Goal: Task Accomplishment & Management: Use online tool/utility

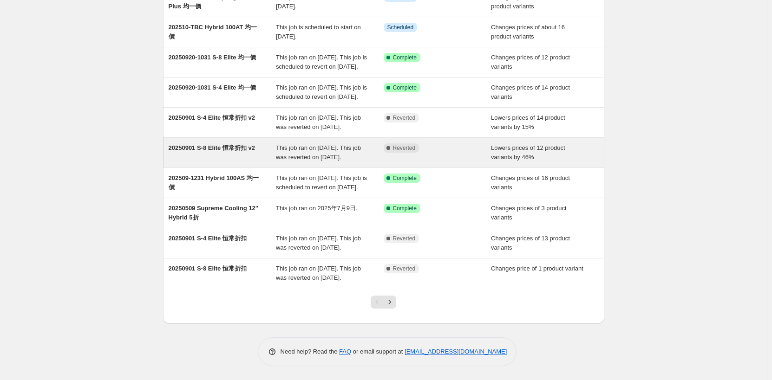
scroll to position [144, 0]
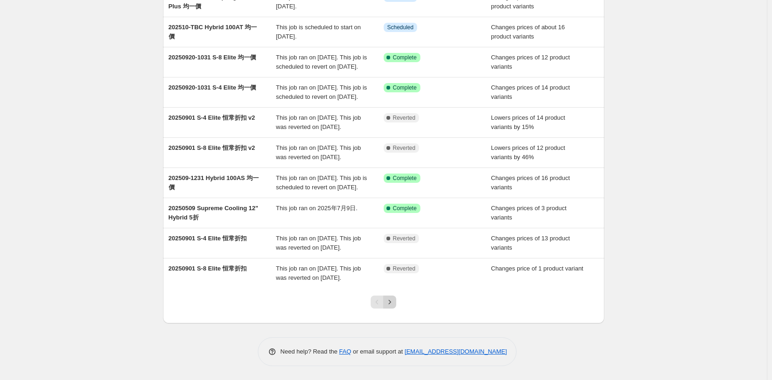
click at [394, 303] on icon "Next" at bounding box center [389, 302] width 9 height 9
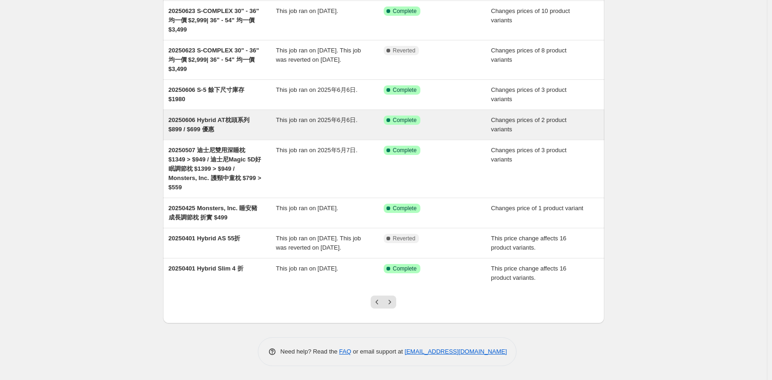
scroll to position [154, 0]
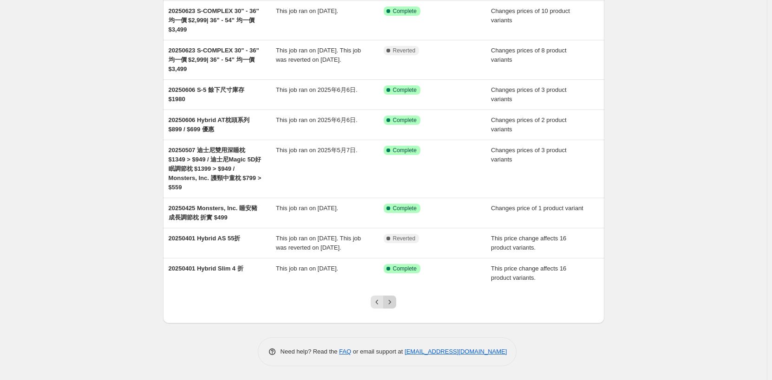
click at [394, 302] on icon "Next" at bounding box center [389, 302] width 9 height 9
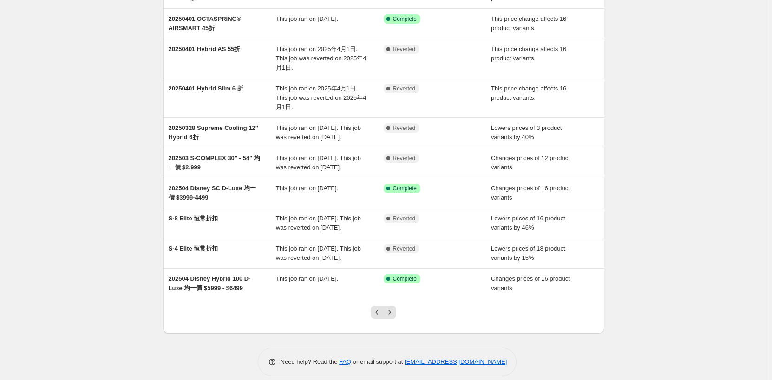
scroll to position [135, 0]
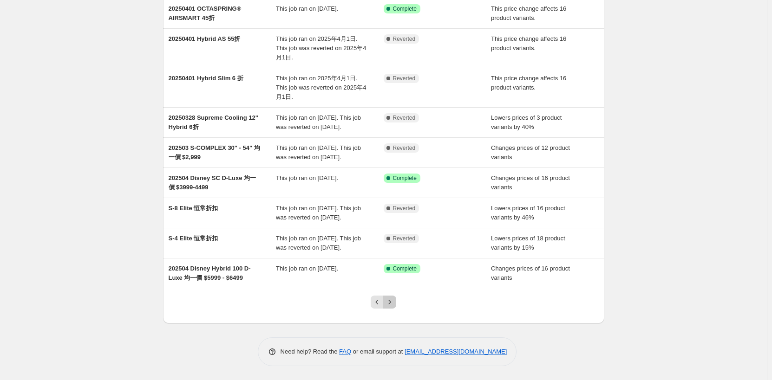
click at [394, 306] on icon "Next" at bounding box center [389, 302] width 9 height 9
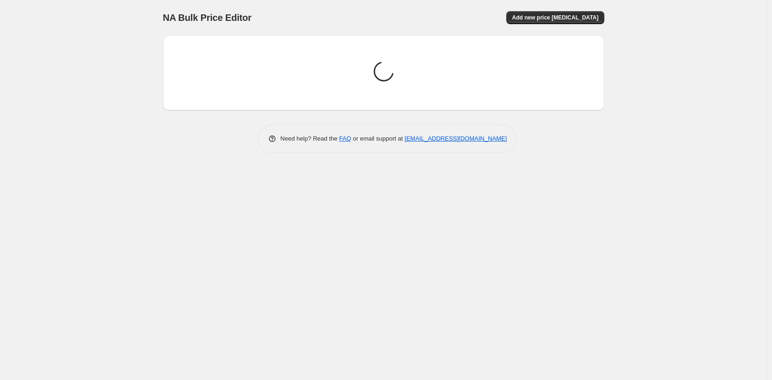
scroll to position [0, 0]
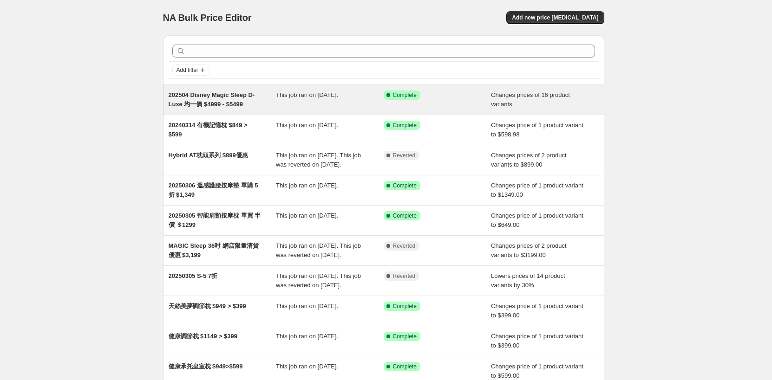
click at [312, 111] on div "202504 Disney Magic Sleep D-Luxe 均一價 $4999 - $5499 This job ran on [DATE]. Succ…" at bounding box center [383, 100] width 441 height 30
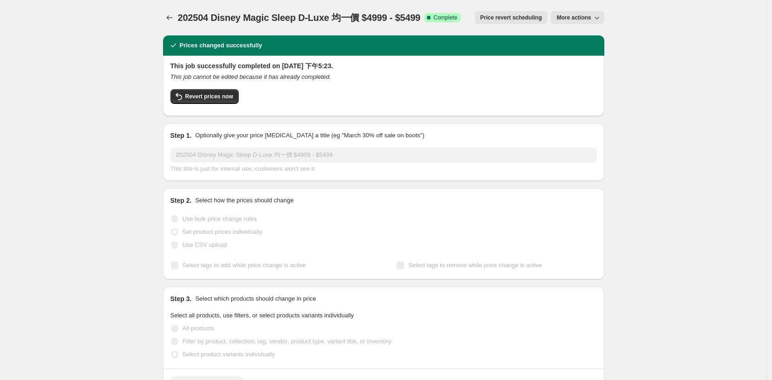
click at [509, 20] on span "Price revert scheduling" at bounding box center [511, 17] width 62 height 7
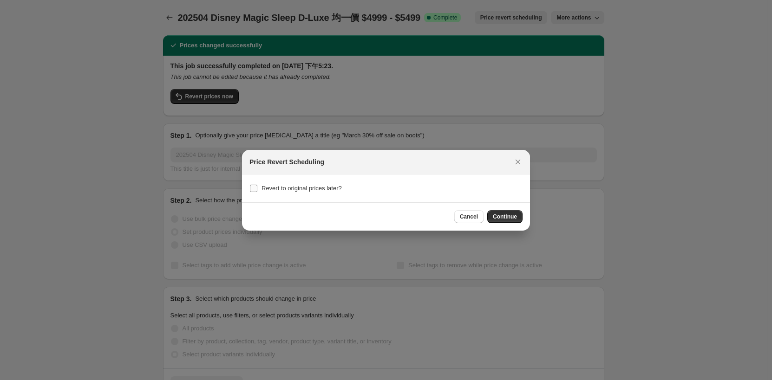
click at [325, 189] on span "Revert to original prices later?" at bounding box center [301, 188] width 80 height 7
click at [257, 189] on input "Revert to original prices later?" at bounding box center [253, 188] width 7 height 7
checkbox input "true"
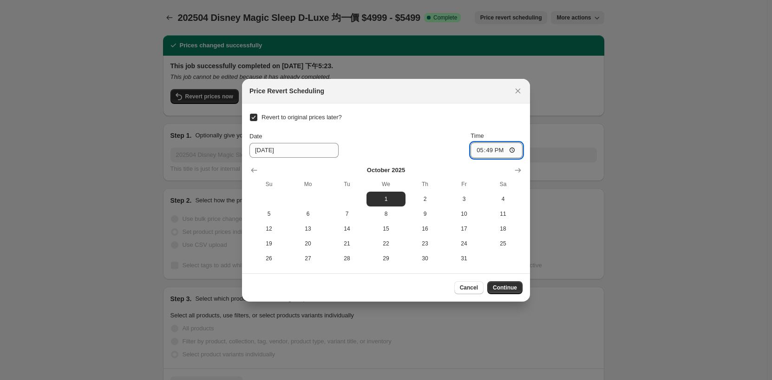
click at [511, 150] on input "17:49" at bounding box center [496, 151] width 52 height 16
type input "00:00"
click at [454, 143] on div "Date [DATE] Time 00:00" at bounding box center [385, 144] width 273 height 27
click at [505, 284] on button "Continue" at bounding box center [504, 287] width 35 height 13
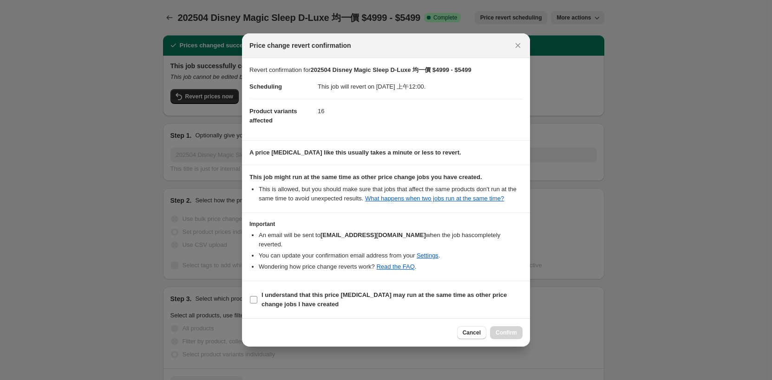
drag, startPoint x: 334, startPoint y: 290, endPoint x: 351, endPoint y: 290, distance: 16.7
click at [334, 292] on b "I understand that this price [MEDICAL_DATA] may run at the same time as other p…" at bounding box center [383, 300] width 245 height 16
click at [257, 296] on input "I understand that this price [MEDICAL_DATA] may run at the same time as other p…" at bounding box center [253, 299] width 7 height 7
checkbox input "true"
click at [512, 329] on span "Confirm" at bounding box center [505, 332] width 21 height 7
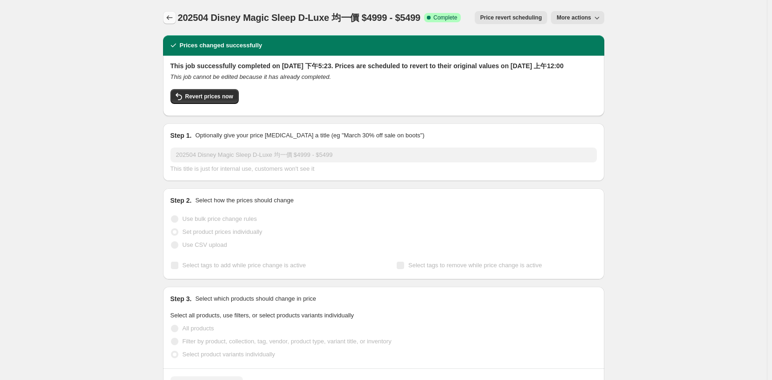
click at [167, 16] on icon "Price change jobs" at bounding box center [169, 17] width 9 height 9
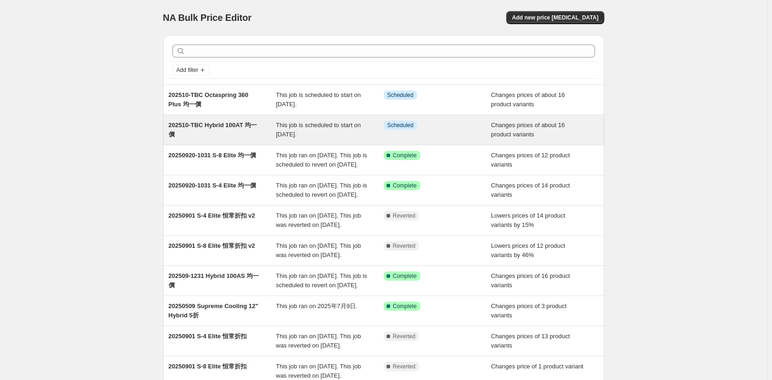
scroll to position [144, 0]
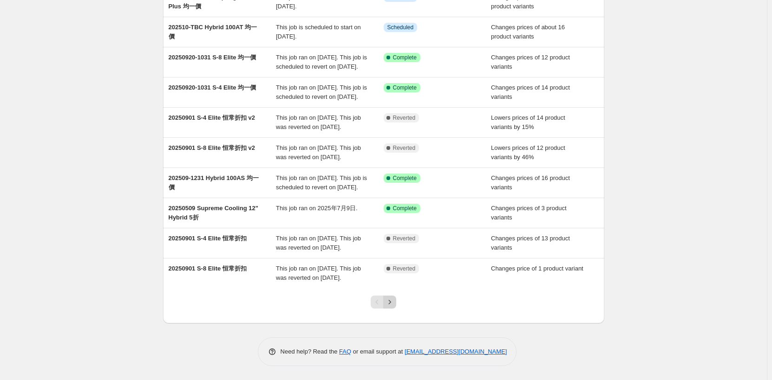
click at [391, 297] on button "Next" at bounding box center [389, 302] width 13 height 13
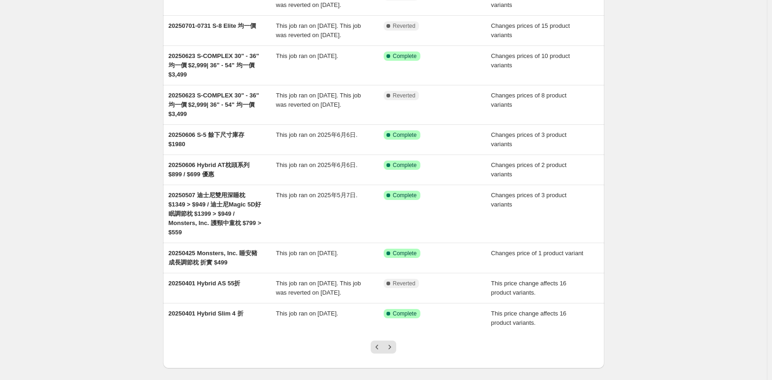
scroll to position [154, 0]
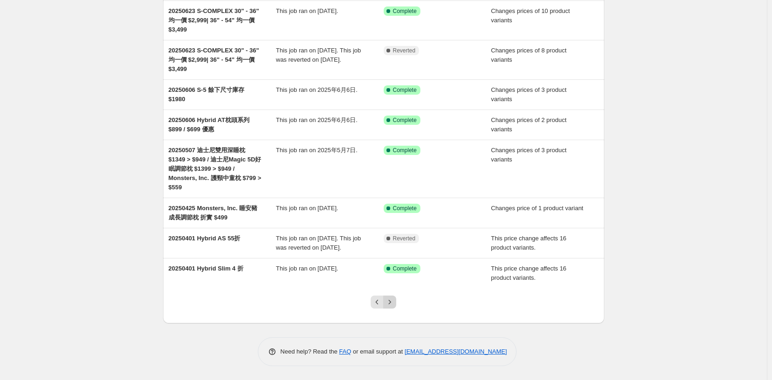
click at [393, 303] on icon "Next" at bounding box center [389, 302] width 9 height 9
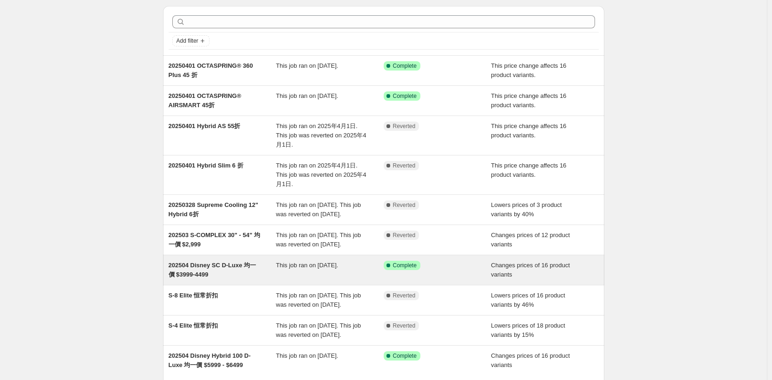
scroll to position [135, 0]
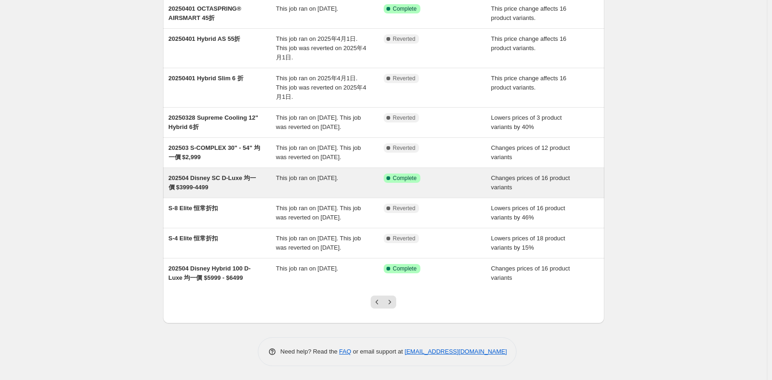
click at [238, 174] on div "202504 Disney SC D-Luxe 均一價 $3999-4499" at bounding box center [223, 183] width 108 height 19
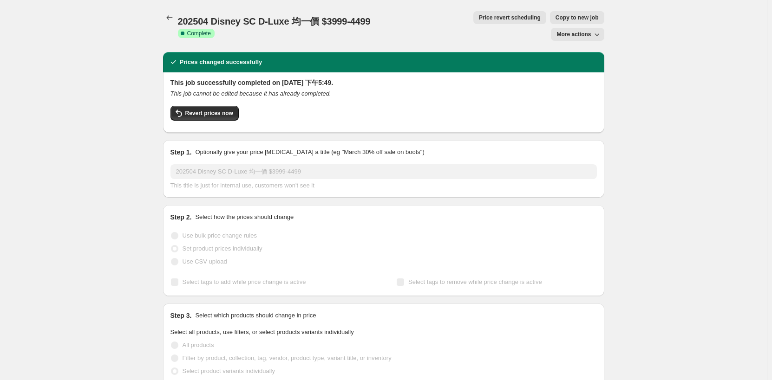
click at [479, 17] on span "Price revert scheduling" at bounding box center [510, 17] width 62 height 7
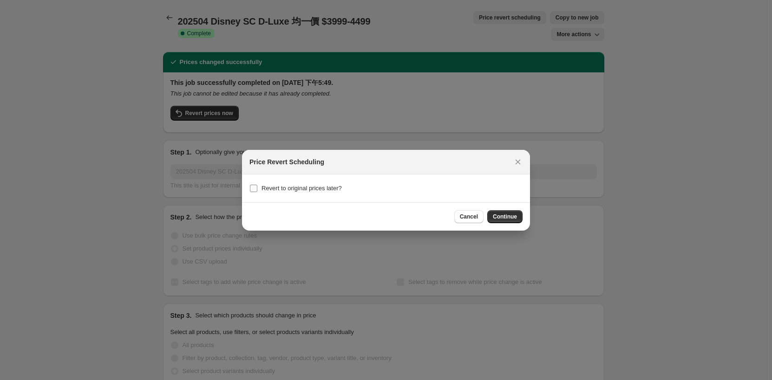
click at [332, 193] on span "Revert to original prices later?" at bounding box center [301, 188] width 80 height 9
click at [257, 192] on input "Revert to original prices later?" at bounding box center [253, 188] width 7 height 7
checkbox input "true"
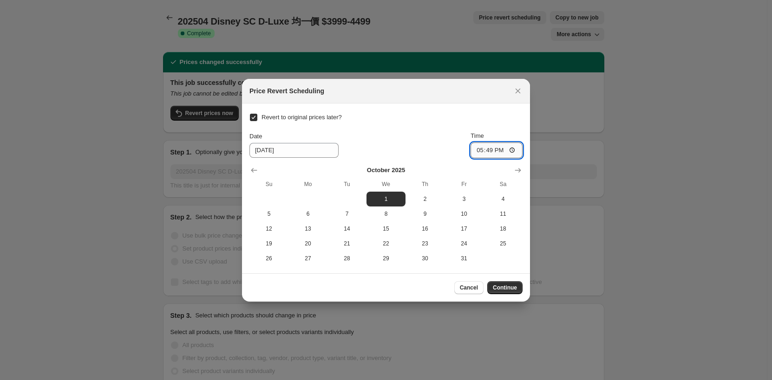
click at [491, 153] on input "17:49" at bounding box center [496, 151] width 52 height 16
click at [509, 150] on input "17:49" at bounding box center [496, 151] width 52 height 16
type input "00:00"
click at [417, 131] on div "Date [DATE] Time 00:00" at bounding box center [385, 144] width 273 height 27
click at [510, 290] on span "Continue" at bounding box center [505, 287] width 24 height 7
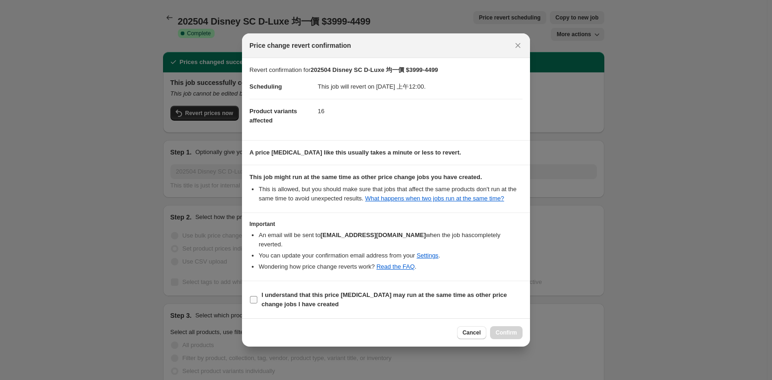
click at [327, 292] on b "I understand that this price [MEDICAL_DATA] may run at the same time as other p…" at bounding box center [383, 300] width 245 height 16
click at [257, 296] on input "I understand that this price [MEDICAL_DATA] may run at the same time as other p…" at bounding box center [253, 299] width 7 height 7
checkbox input "true"
click at [510, 329] on span "Confirm" at bounding box center [505, 332] width 21 height 7
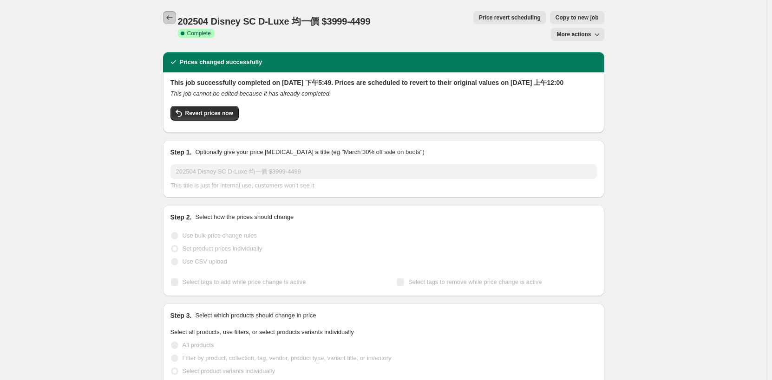
click at [168, 18] on icon "Price change jobs" at bounding box center [169, 17] width 9 height 9
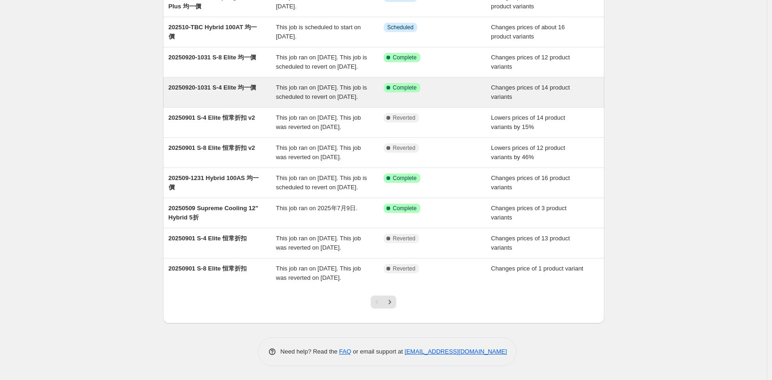
scroll to position [144, 0]
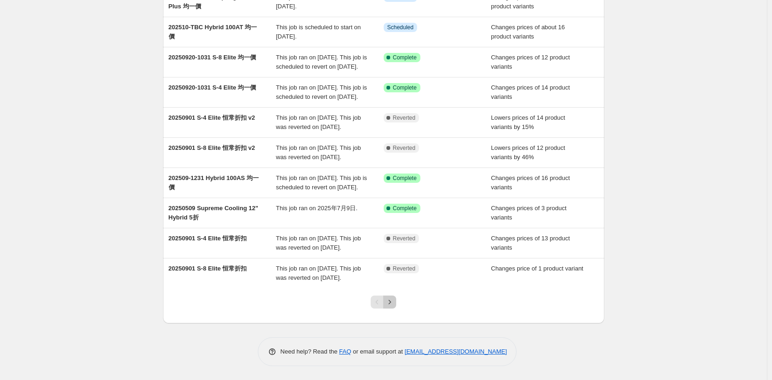
click at [394, 305] on icon "Next" at bounding box center [389, 302] width 9 height 9
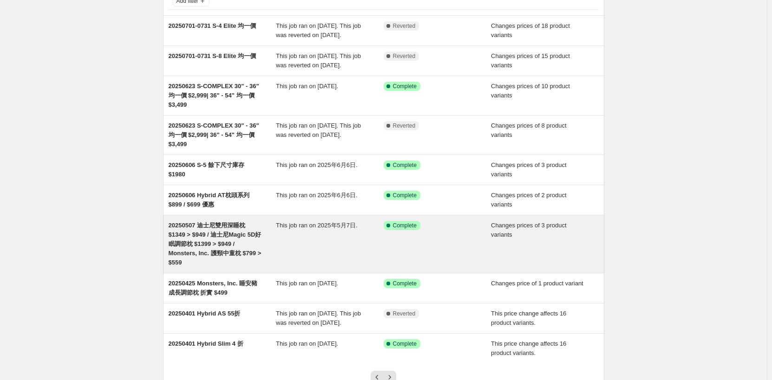
scroll to position [46, 0]
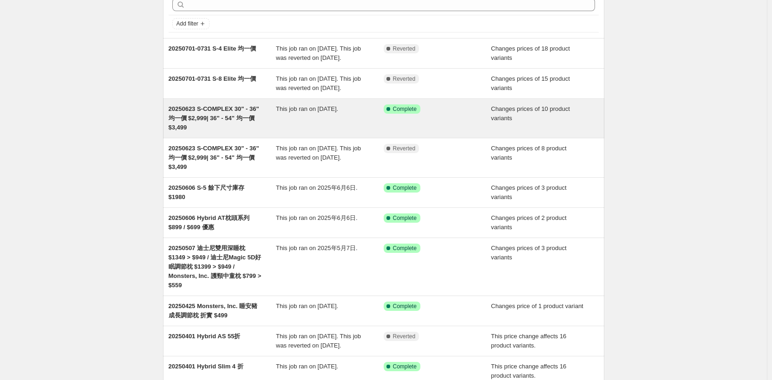
click at [242, 122] on span "20250623 S-COMPLEX 30" - 36" 均一價 $2,999| 36" - 54" 均一價 $3,499" at bounding box center [214, 118] width 91 height 26
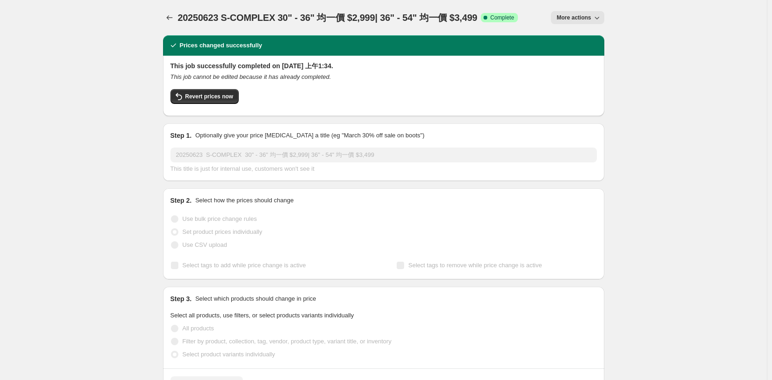
click at [571, 20] on span "More actions" at bounding box center [573, 17] width 34 height 7
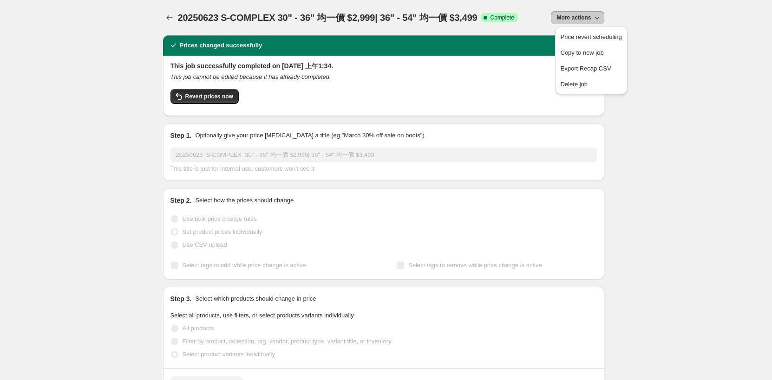
click at [419, 10] on div "20250623 S-COMPLEX 30" - 36" 均一價 $2,999| 36" - 54" 均一價 $3,499. This page is rea…" at bounding box center [383, 17] width 441 height 35
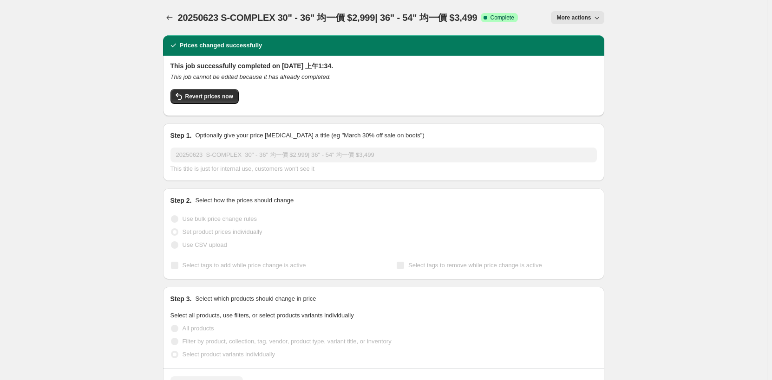
click at [595, 20] on icon "button" at bounding box center [596, 17] width 9 height 9
click at [566, 50] on span "Copy to new job" at bounding box center [581, 52] width 43 height 7
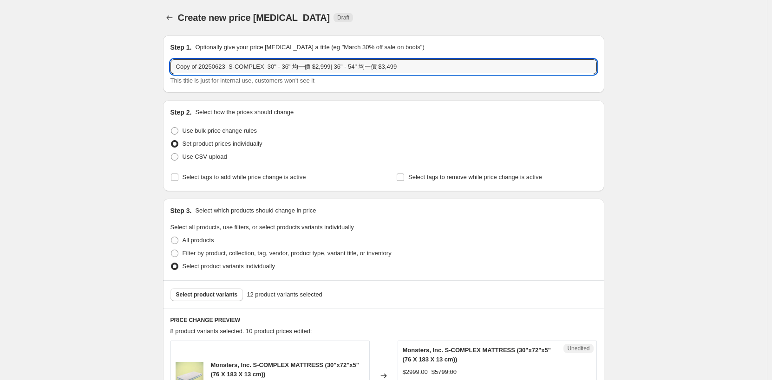
drag, startPoint x: 201, startPoint y: 67, endPoint x: 134, endPoint y: 69, distance: 66.9
click at [197, 70] on input "20250623 S-COMPLEX 30" - 36" 均一價 $2,999| 36" - 54" 均一價 $3,499" at bounding box center [383, 66] width 426 height 15
type input "202510-TBC S-COMPLEX 均一價 $3299| 36" $3799"
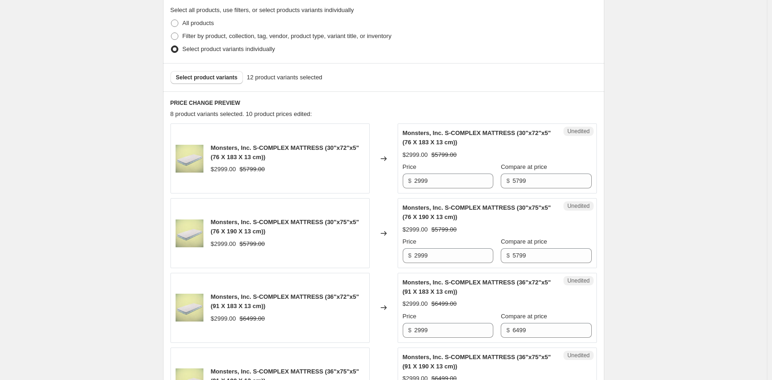
scroll to position [232, 0]
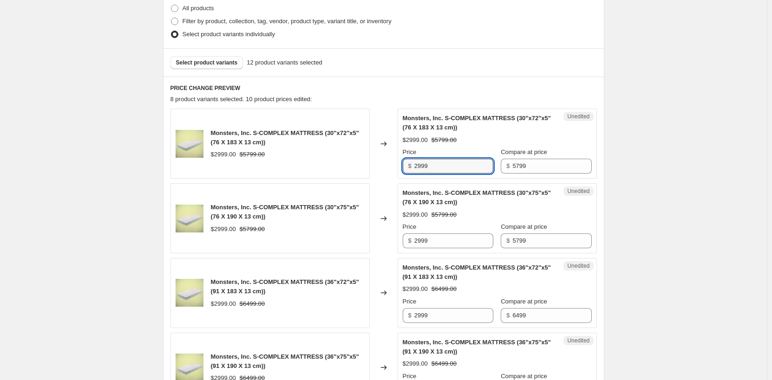
drag, startPoint x: 423, startPoint y: 167, endPoint x: 413, endPoint y: 172, distance: 10.6
click at [413, 172] on div "$ 2999" at bounding box center [448, 166] width 91 height 15
type input "3299"
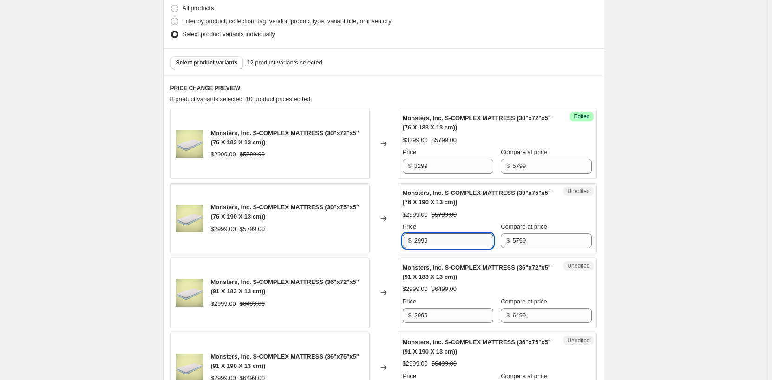
click at [424, 234] on input "2999" at bounding box center [453, 241] width 79 height 15
drag, startPoint x: 423, startPoint y: 241, endPoint x: 413, endPoint y: 244, distance: 11.0
click at [413, 244] on div "$ 2999" at bounding box center [448, 241] width 91 height 15
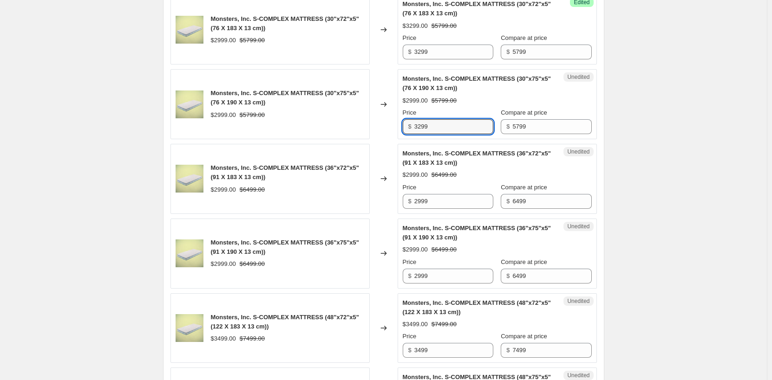
scroll to position [371, 0]
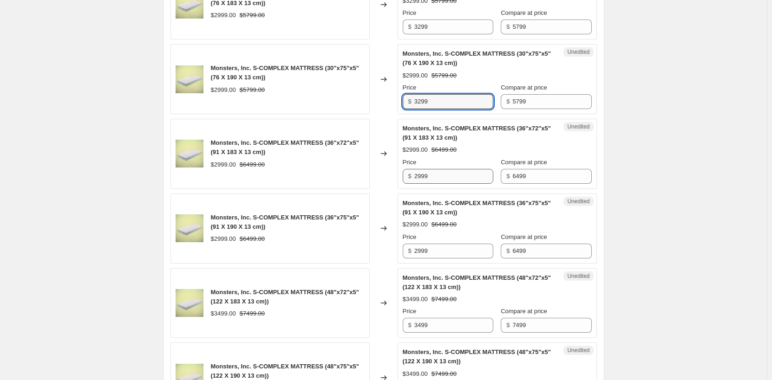
type input "3299"
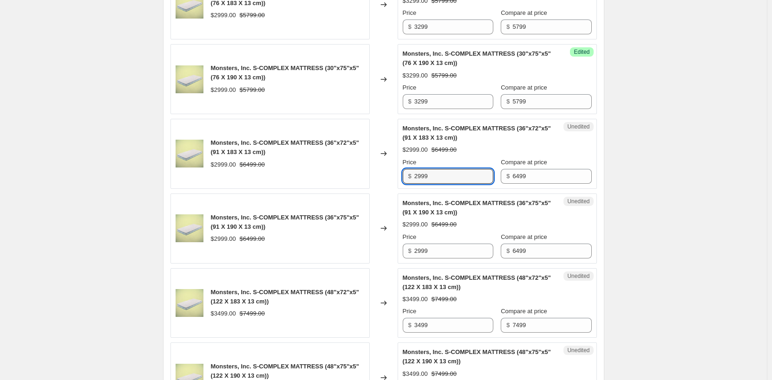
drag, startPoint x: 422, startPoint y: 177, endPoint x: 413, endPoint y: 178, distance: 9.3
click at [413, 178] on div "$ 2999" at bounding box center [448, 176] width 91 height 15
type input "3299"
click at [422, 252] on input "2999" at bounding box center [453, 251] width 79 height 15
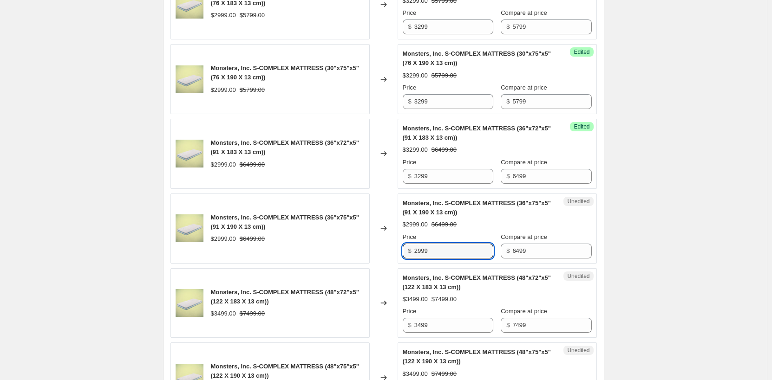
drag, startPoint x: 422, startPoint y: 253, endPoint x: 412, endPoint y: 255, distance: 10.0
click at [412, 255] on div "$ 2999" at bounding box center [448, 251] width 91 height 15
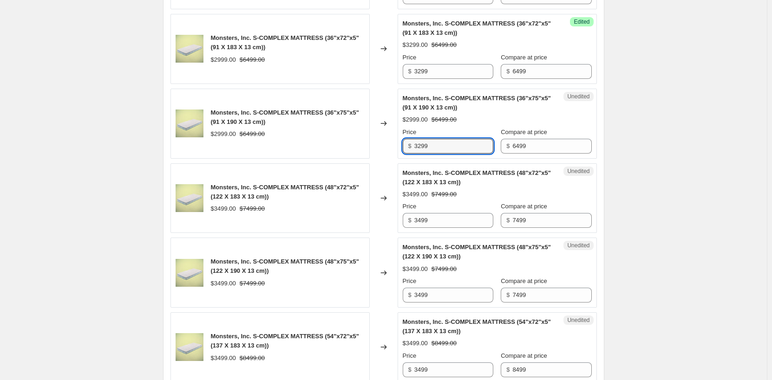
scroll to position [511, 0]
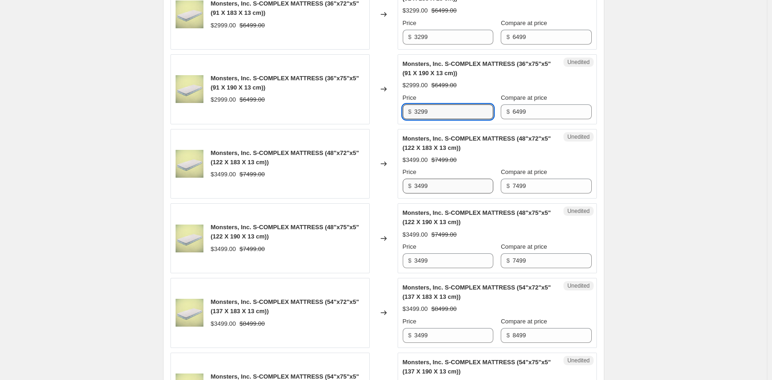
type input "3299"
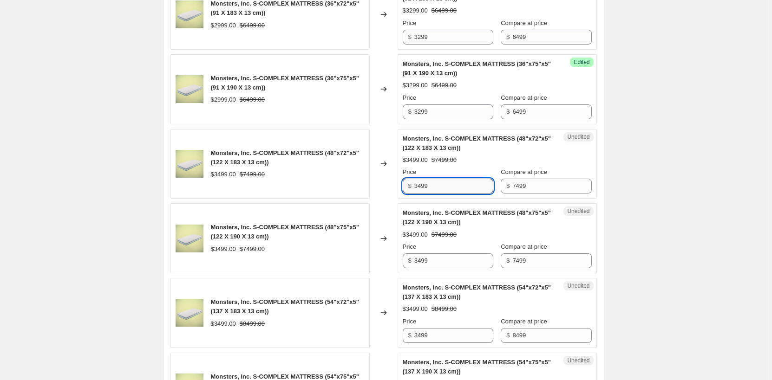
click at [422, 192] on input "3499" at bounding box center [453, 186] width 79 height 15
click at [420, 190] on input "3499" at bounding box center [453, 186] width 79 height 15
type input "3799"
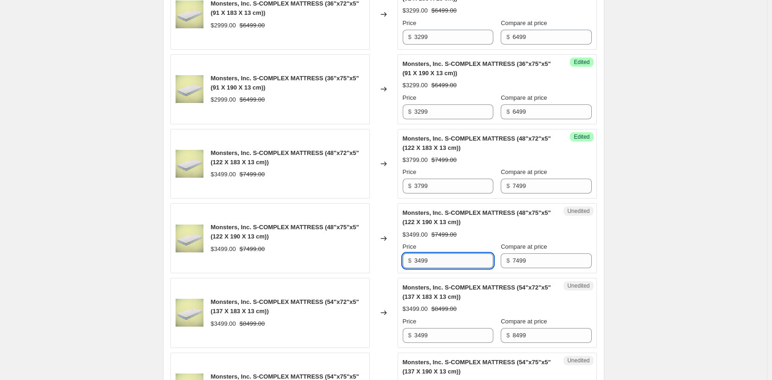
click at [421, 265] on input "3499" at bounding box center [453, 261] width 79 height 15
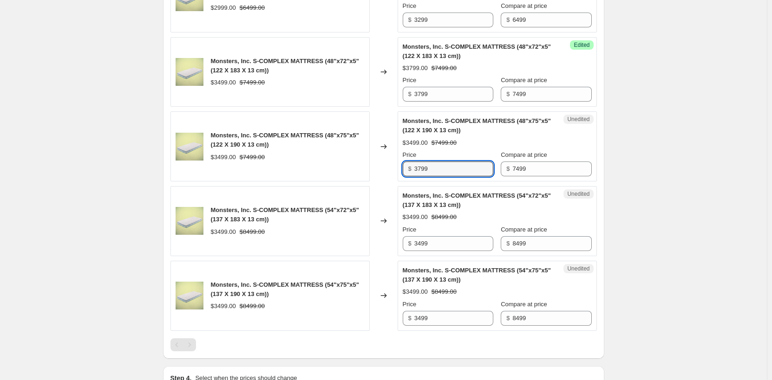
scroll to position [604, 0]
type input "3799"
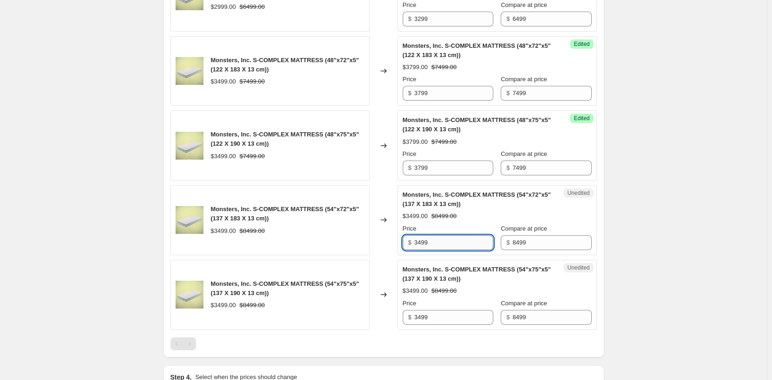
click at [423, 244] on input "3499" at bounding box center [453, 242] width 79 height 15
type input "3799"
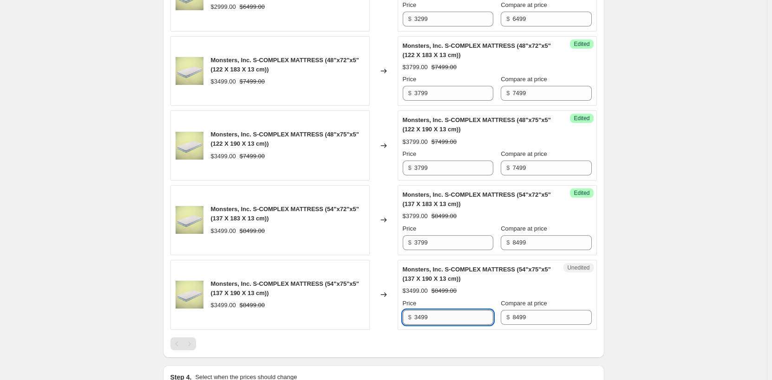
click at [431, 313] on input "3499" at bounding box center [453, 317] width 79 height 15
drag, startPoint x: 424, startPoint y: 320, endPoint x: 420, endPoint y: 323, distance: 5.0
click at [420, 323] on input "3499" at bounding box center [453, 317] width 79 height 15
type input "3799"
click at [505, 293] on div "$3799.00 $8499.00" at bounding box center [497, 290] width 189 height 9
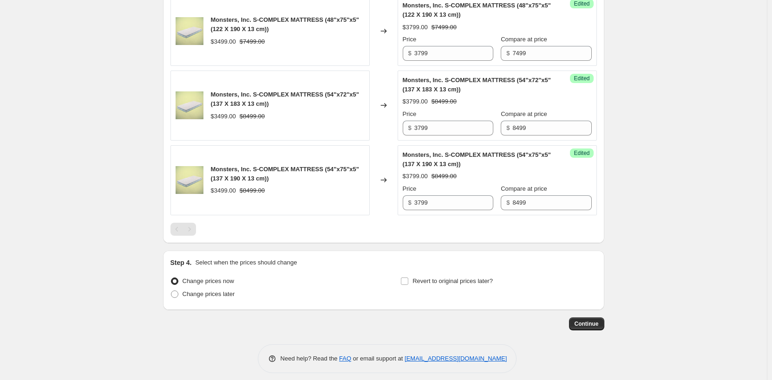
scroll to position [725, 0]
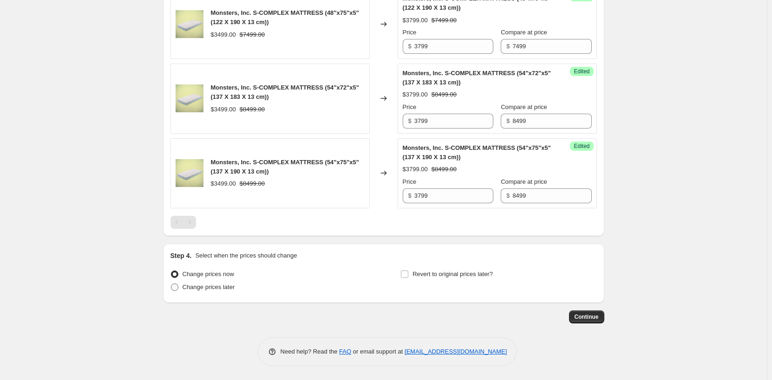
click at [217, 286] on span "Change prices later" at bounding box center [208, 287] width 52 height 7
click at [171, 284] on input "Change prices later" at bounding box center [171, 284] width 0 height 0
radio input "true"
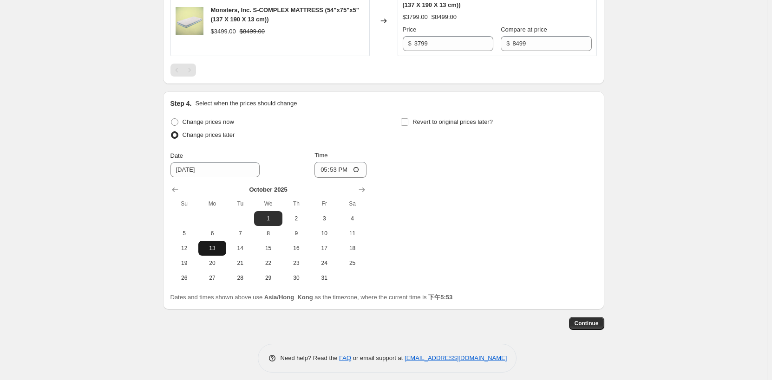
scroll to position [884, 0]
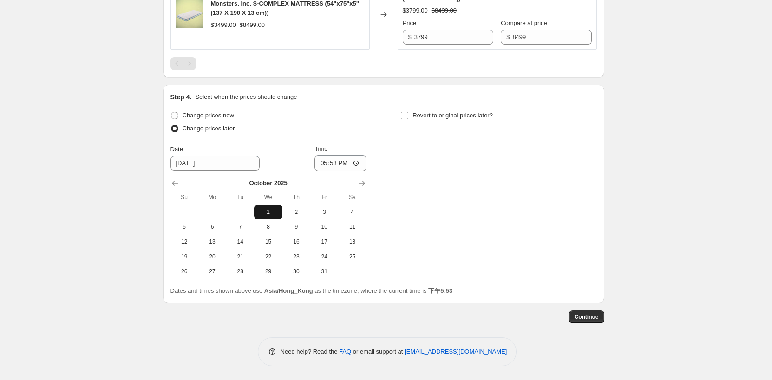
click at [274, 210] on span "1" at bounding box center [268, 211] width 20 height 7
click at [359, 162] on input "17:53" at bounding box center [340, 164] width 52 height 16
type input "00:00"
click at [488, 182] on div "Change prices now Change prices later Date [DATE] Time 00:00 [DATE] Su Mo Tu We…" at bounding box center [383, 194] width 426 height 170
click at [529, 168] on div "Change prices now Change prices later Date [DATE] Time 00:00 [DATE] Su Mo Tu We…" at bounding box center [383, 194] width 426 height 170
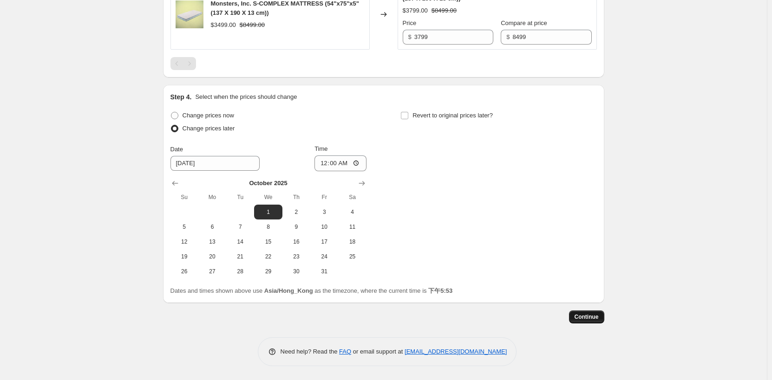
click at [594, 312] on button "Continue" at bounding box center [586, 317] width 35 height 13
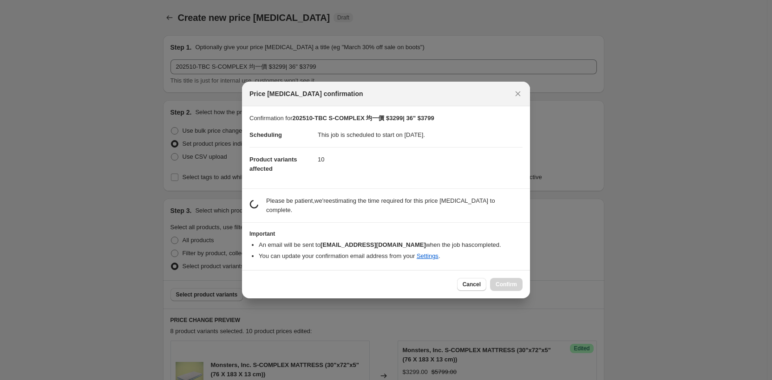
scroll to position [0, 0]
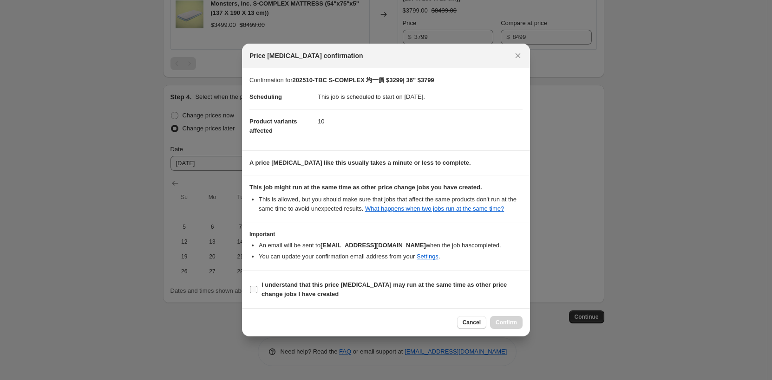
click at [272, 289] on b "I understand that this price [MEDICAL_DATA] may run at the same time as other p…" at bounding box center [383, 289] width 245 height 16
click at [257, 289] on input "I understand that this price [MEDICAL_DATA] may run at the same time as other p…" at bounding box center [253, 289] width 7 height 7
checkbox input "true"
click at [503, 324] on span "Confirm" at bounding box center [505, 322] width 21 height 7
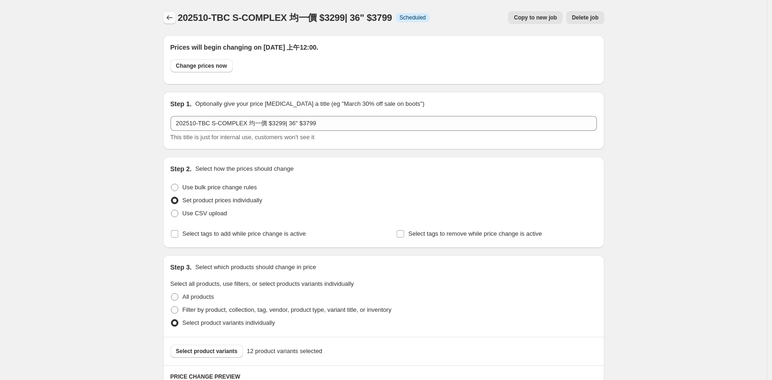
click at [171, 17] on icon "Price change jobs" at bounding box center [169, 17] width 9 height 9
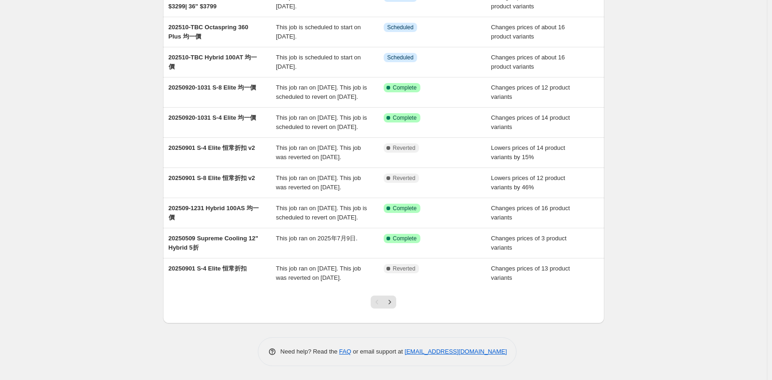
scroll to position [144, 0]
click at [391, 300] on icon "Next" at bounding box center [389, 302] width 9 height 9
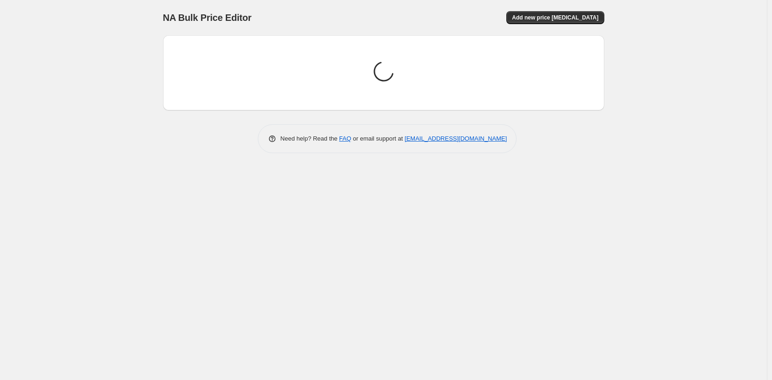
scroll to position [0, 0]
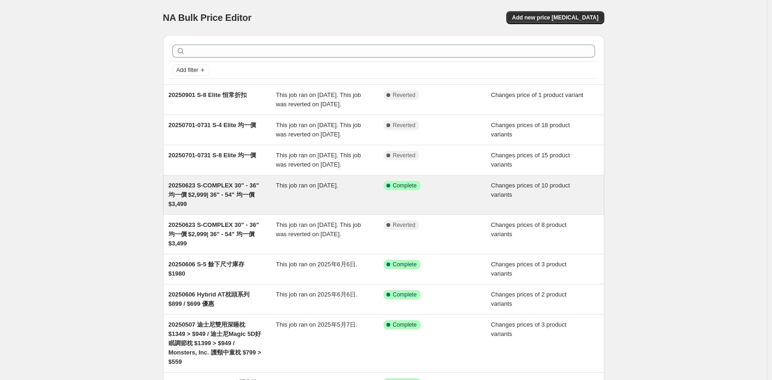
click at [370, 194] on div "This job ran on [DATE]." at bounding box center [330, 195] width 108 height 28
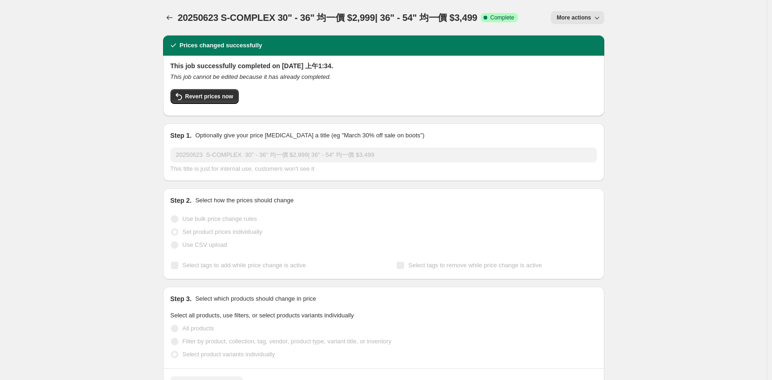
click at [591, 18] on span "More actions" at bounding box center [573, 17] width 34 height 7
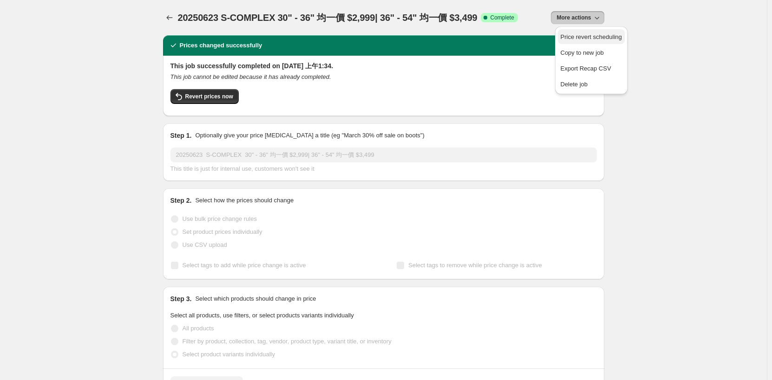
click at [595, 35] on span "Price revert scheduling" at bounding box center [590, 36] width 61 height 7
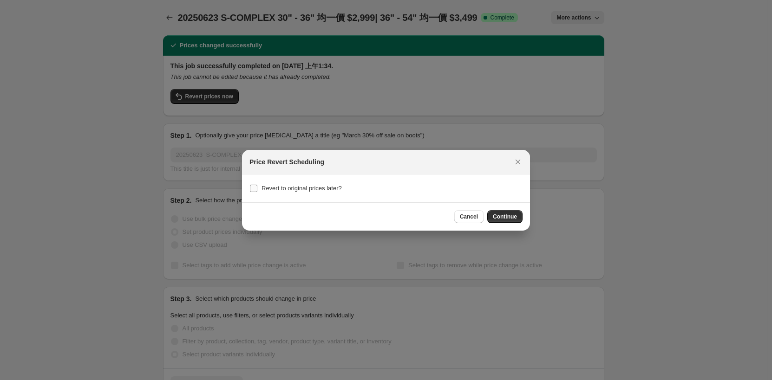
click at [317, 189] on span "Revert to original prices later?" at bounding box center [301, 188] width 80 height 7
click at [257, 189] on input "Revert to original prices later?" at bounding box center [253, 188] width 7 height 7
checkbox input "true"
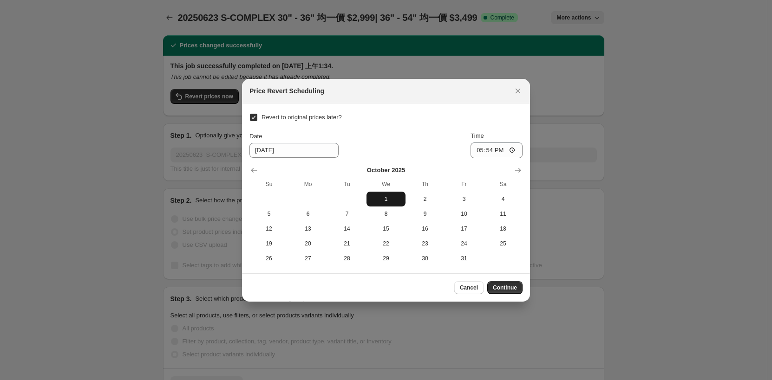
click at [392, 203] on button "1" at bounding box center [385, 199] width 39 height 15
click at [492, 150] on input "17:54" at bounding box center [496, 151] width 52 height 16
click at [514, 151] on input "17:54" at bounding box center [496, 151] width 52 height 16
type input "00:00"
click at [430, 133] on div "Date [DATE] Time 00:00" at bounding box center [385, 144] width 273 height 27
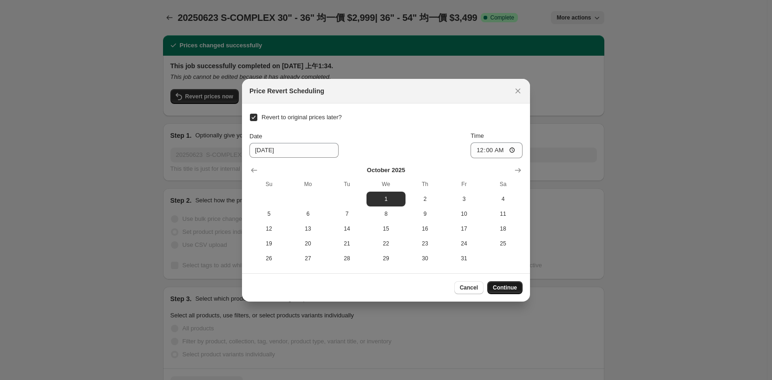
click at [511, 288] on span "Continue" at bounding box center [505, 287] width 24 height 7
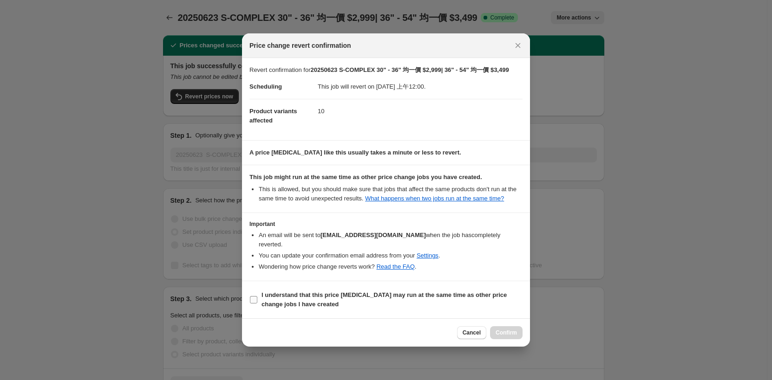
click at [326, 297] on span "I understand that this price [MEDICAL_DATA] may run at the same time as other p…" at bounding box center [391, 300] width 261 height 19
click at [257, 297] on input "I understand that this price [MEDICAL_DATA] may run at the same time as other p…" at bounding box center [253, 299] width 7 height 7
checkbox input "true"
click at [511, 330] on span "Confirm" at bounding box center [505, 332] width 21 height 7
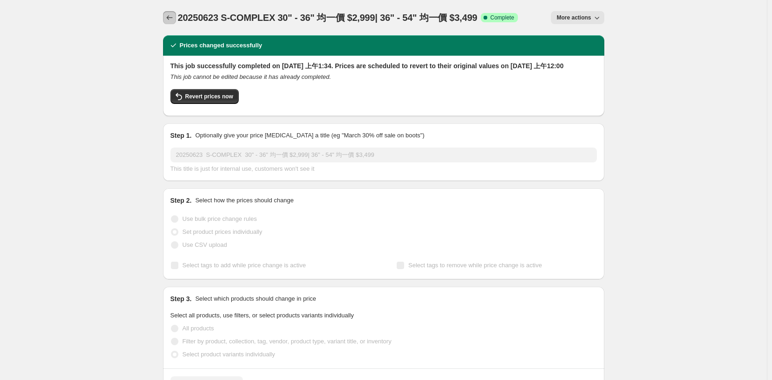
click at [172, 19] on icon "Price change jobs" at bounding box center [169, 17] width 9 height 9
